Goal: Task Accomplishment & Management: Manage account settings

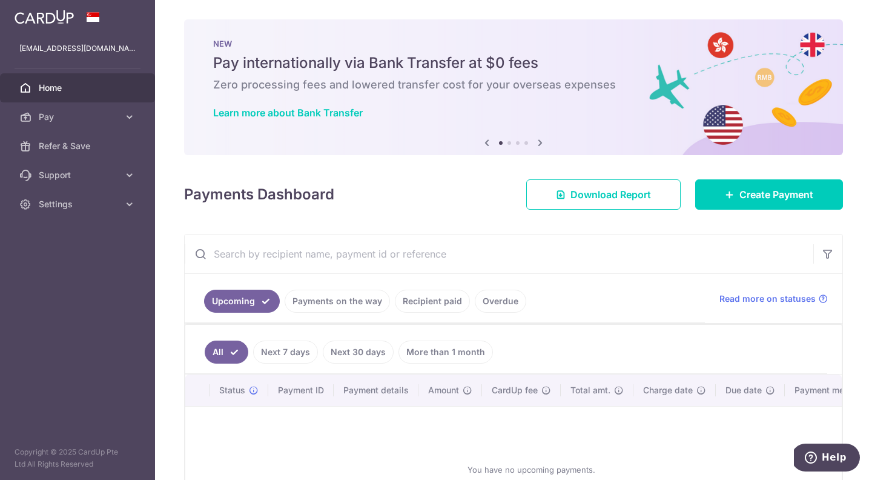
click at [456, 209] on div "Payments Dashboard Download Report Create Payment" at bounding box center [513, 191] width 659 height 35
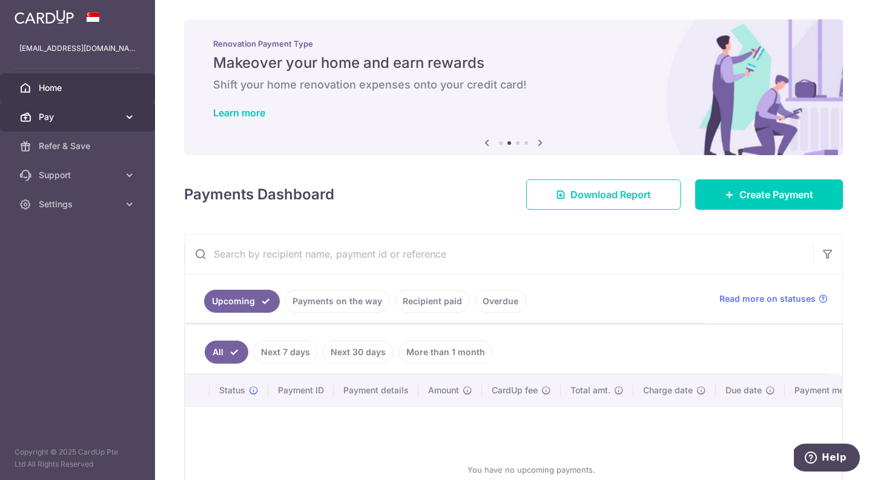
click at [130, 115] on icon at bounding box center [130, 117] width 12 height 12
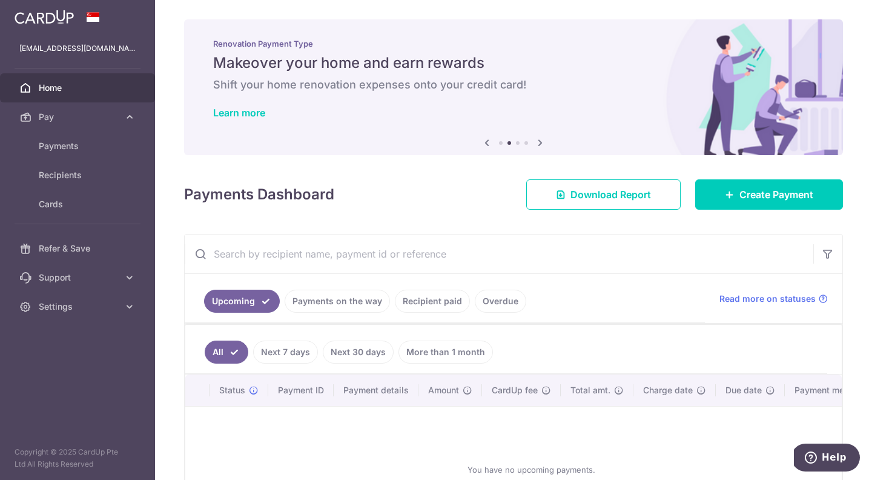
click at [442, 296] on link "Recipient paid" at bounding box center [432, 300] width 75 height 23
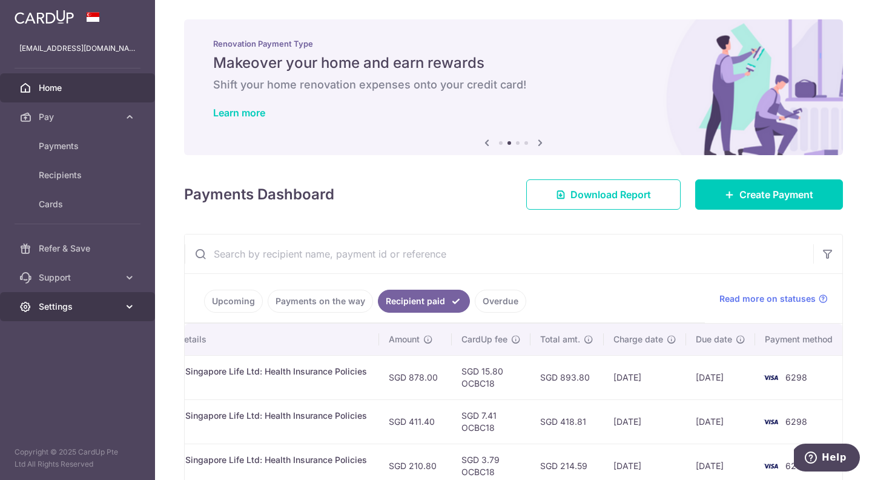
click at [127, 305] on icon at bounding box center [130, 306] width 12 height 12
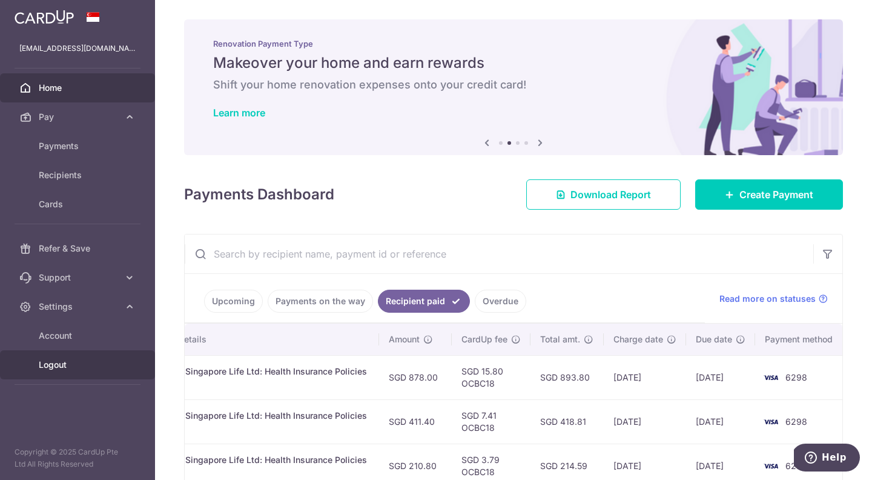
click at [83, 366] on span "Logout" at bounding box center [79, 364] width 80 height 12
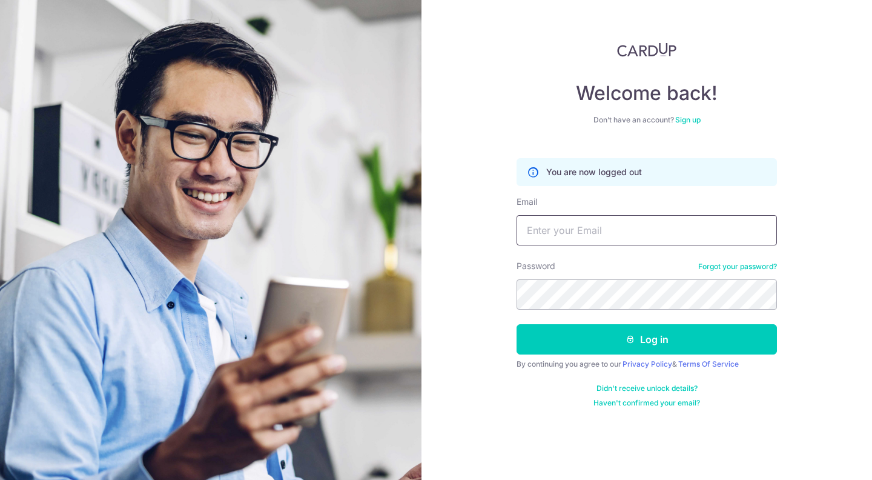
click at [610, 236] on input "Email" at bounding box center [646, 230] width 260 height 30
type input "[EMAIL_ADDRESS][DOMAIN_NAME]"
click at [516, 324] on button "Log in" at bounding box center [646, 339] width 260 height 30
